Goal: Check status: Check status

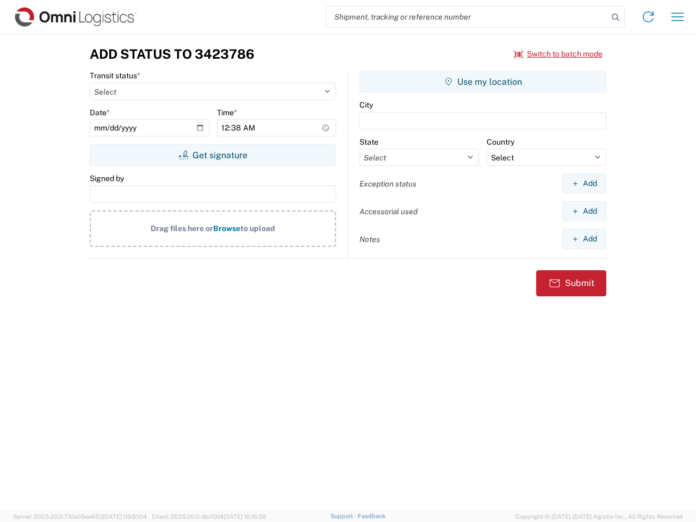
click at [467, 17] on input "search" at bounding box center [467, 17] width 282 height 21
click at [616, 17] on icon at bounding box center [615, 17] width 15 height 15
click at [648, 17] on icon at bounding box center [647, 16] width 17 height 17
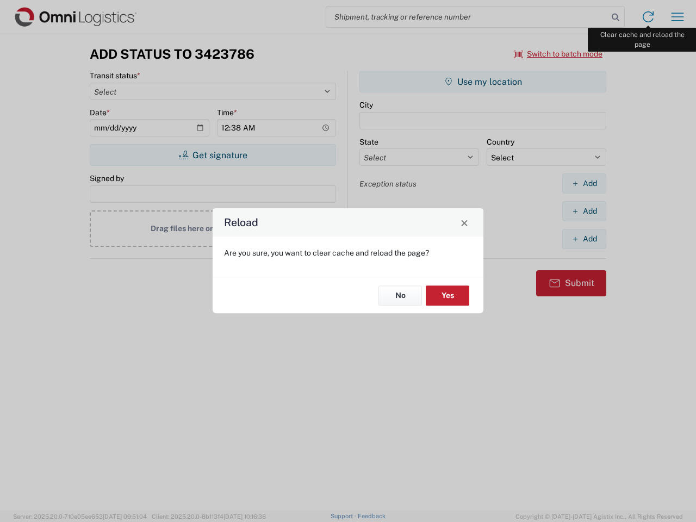
click at [678, 17] on div "Reload Are you sure, you want to clear cache and reload the page? No Yes" at bounding box center [348, 261] width 696 height 522
click at [558, 54] on div "Reload Are you sure, you want to clear cache and reload the page? No Yes" at bounding box center [348, 261] width 696 height 522
click at [213, 155] on div "Reload Are you sure, you want to clear cache and reload the page? No Yes" at bounding box center [348, 261] width 696 height 522
click at [483, 82] on div "Reload Are you sure, you want to clear cache and reload the page? No Yes" at bounding box center [348, 261] width 696 height 522
click at [584, 183] on div "Reload Are you sure, you want to clear cache and reload the page? No Yes" at bounding box center [348, 261] width 696 height 522
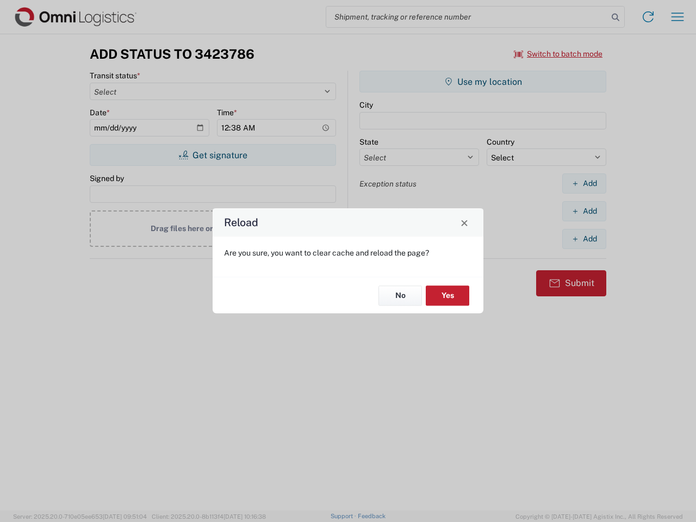
click at [584, 211] on div "Reload Are you sure, you want to clear cache and reload the page? No Yes" at bounding box center [348, 261] width 696 height 522
click at [584, 239] on div "Reload Are you sure, you want to clear cache and reload the page? No Yes" at bounding box center [348, 261] width 696 height 522
